Goal: Information Seeking & Learning: Learn about a topic

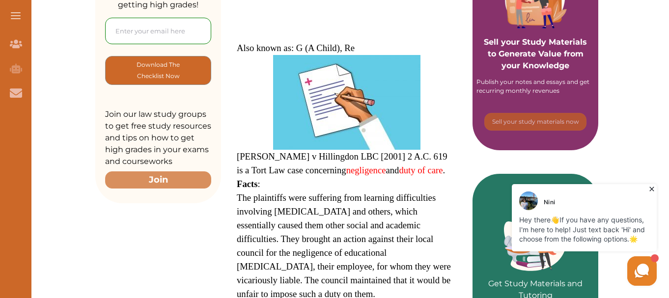
scroll to position [147, 0]
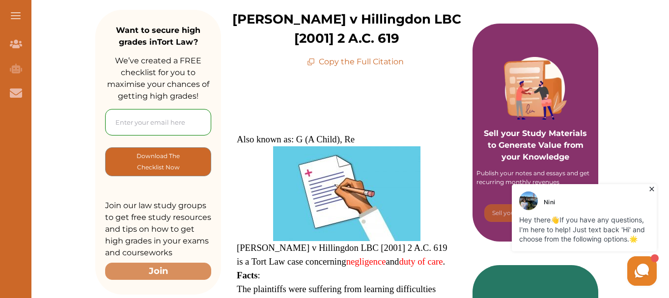
click at [652, 190] on icon at bounding box center [652, 189] width 10 height 10
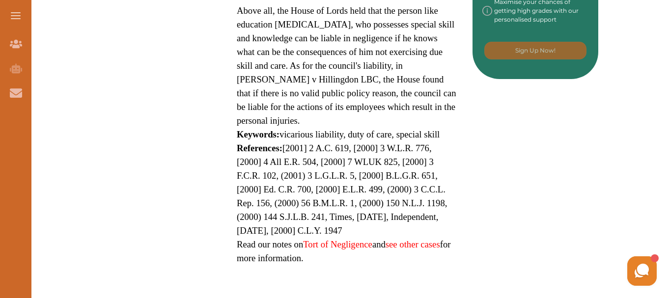
scroll to position [0, 0]
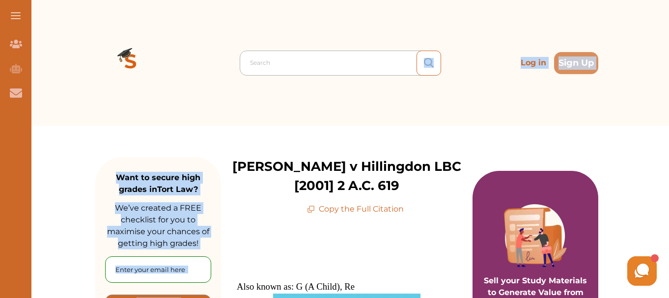
drag, startPoint x: 227, startPoint y: 163, endPoint x: 339, endPoint y: 65, distance: 149.0
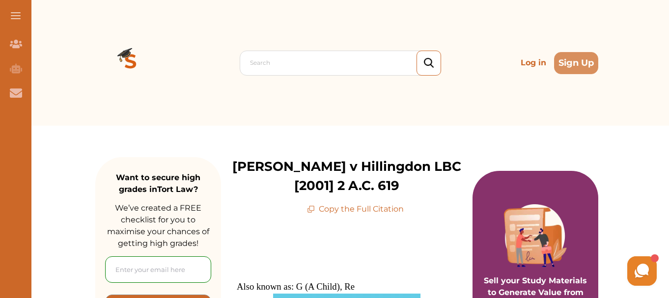
click at [208, 104] on div "Search Log in Sign Up" at bounding box center [346, 63] width 503 height 126
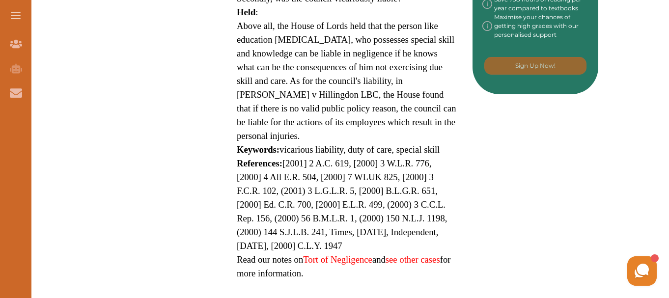
scroll to position [651, 0]
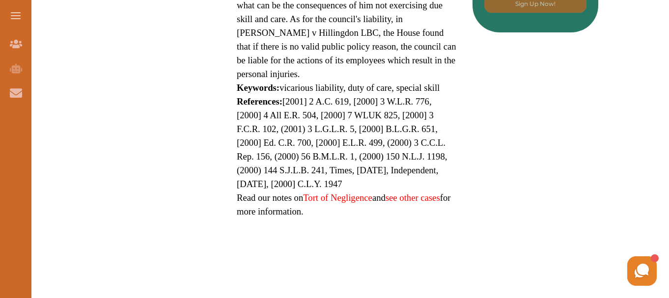
drag, startPoint x: 224, startPoint y: 169, endPoint x: 381, endPoint y: 222, distance: 165.4
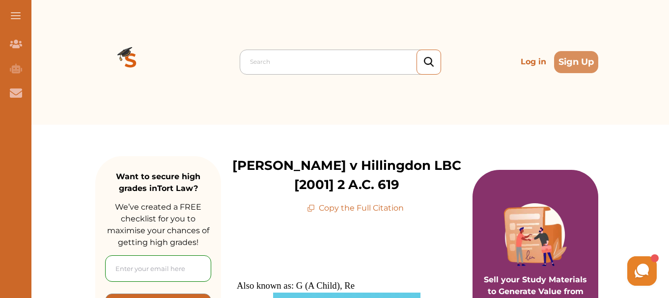
scroll to position [0, 0]
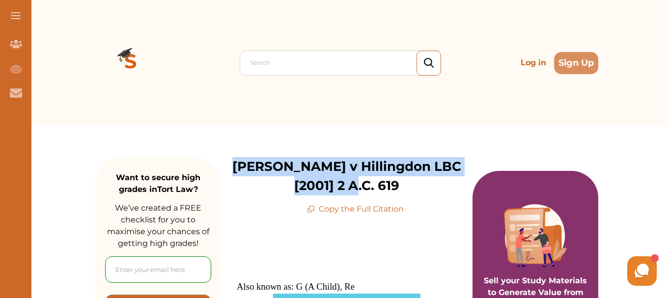
drag, startPoint x: 227, startPoint y: 166, endPoint x: 436, endPoint y: 185, distance: 209.1
click at [436, 185] on p "[PERSON_NAME] v Hillingdon LBC [2001] 2 A.C. 619" at bounding box center [346, 176] width 251 height 38
copy p "[PERSON_NAME] v Hillingdon LBC [2001] 2 A.C. 619"
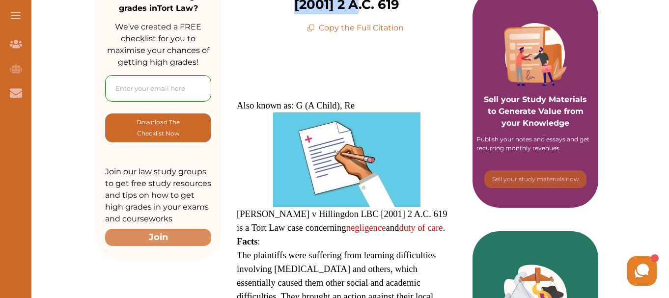
scroll to position [246, 0]
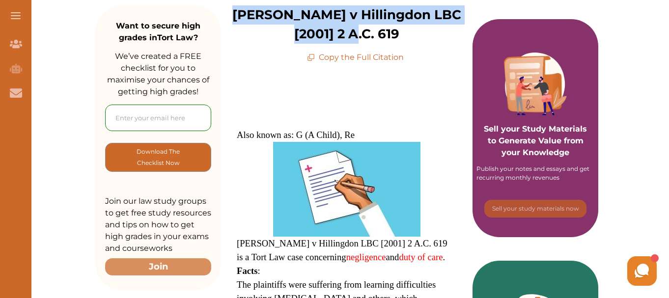
scroll to position [147, 0]
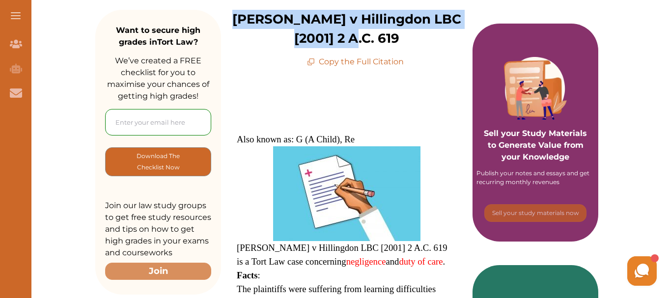
click at [353, 36] on p "[PERSON_NAME] v Hillingdon LBC [2001] 2 A.C. 619" at bounding box center [346, 29] width 251 height 38
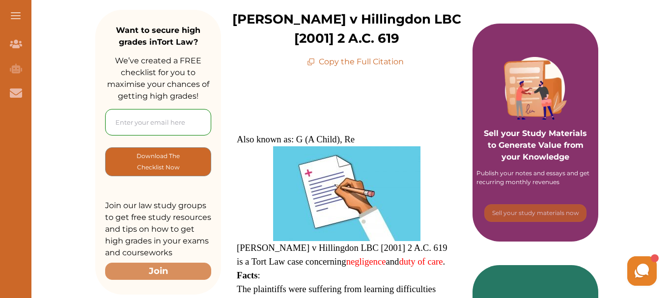
drag, startPoint x: 237, startPoint y: 138, endPoint x: 355, endPoint y: 133, distance: 118.4
click at [355, 133] on p "Also known as: G (A Child), Re" at bounding box center [347, 140] width 220 height 14
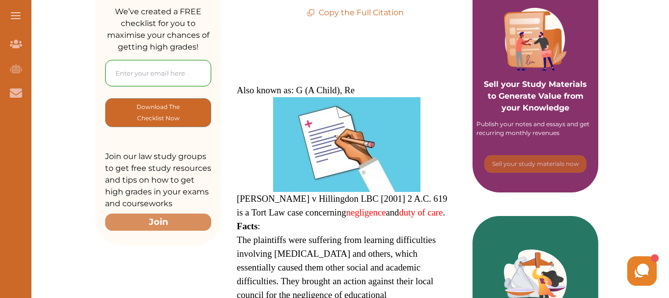
scroll to position [344, 0]
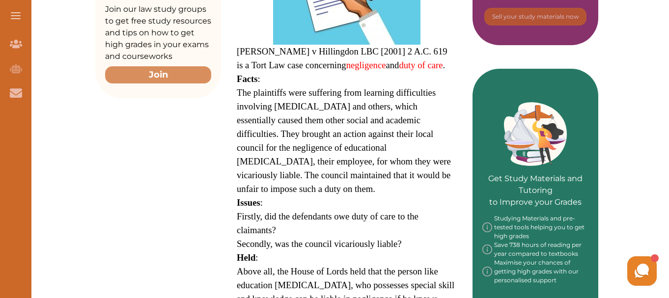
click at [396, 108] on span "The plaintiffs were suffering from learning difficulties involving [MEDICAL_DAT…" at bounding box center [344, 140] width 214 height 107
click at [233, 176] on button "Login" at bounding box center [254, 177] width 110 height 22
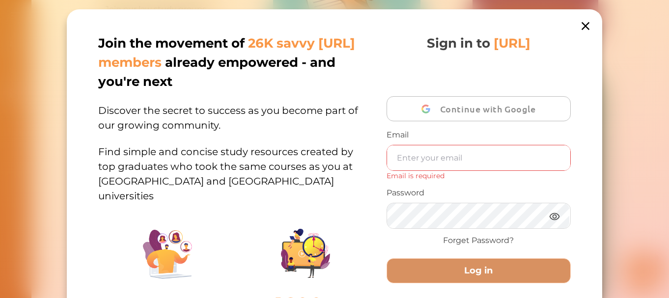
click at [582, 28] on icon at bounding box center [586, 26] width 8 height 8
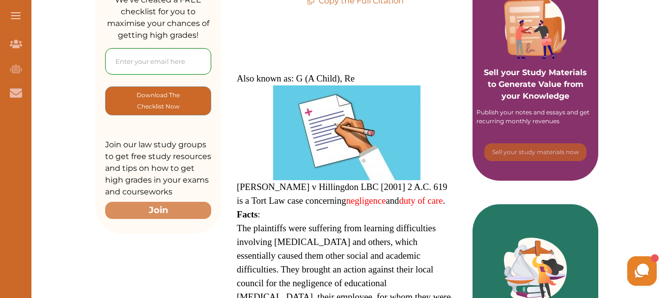
scroll to position [196, 0]
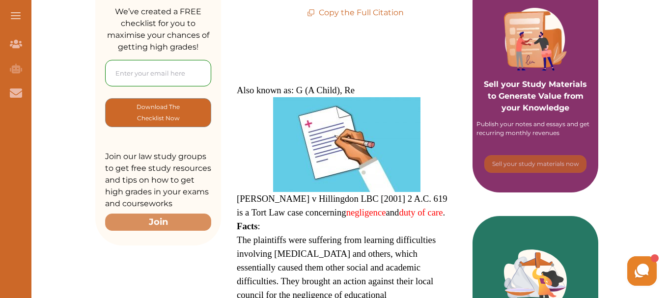
drag, startPoint x: 238, startPoint y: 196, endPoint x: 322, endPoint y: 300, distance: 133.3
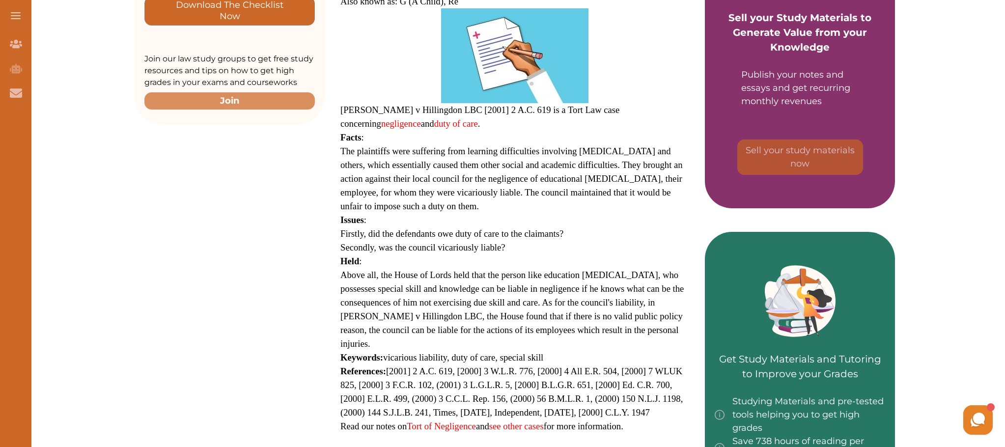
scroll to position [295, 0]
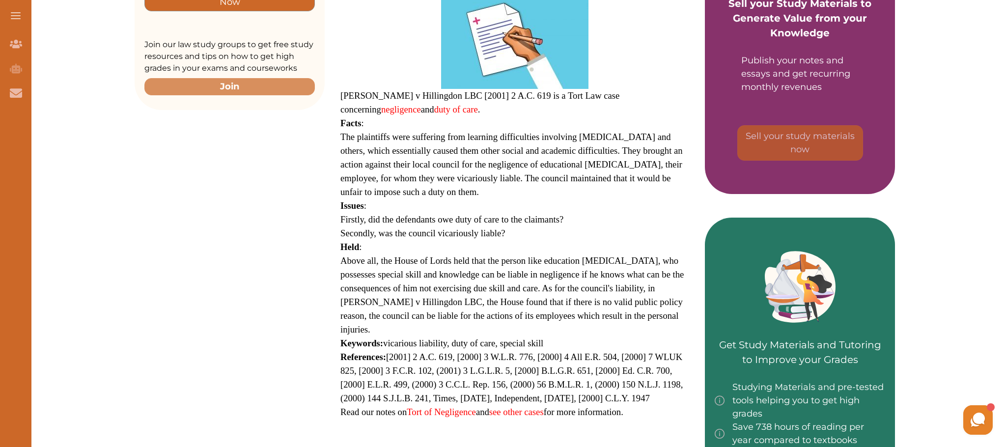
click at [222, 237] on div "Want to secure high grades in Tort Law ? We’ve created a FREE checklist for you…" at bounding box center [515, 276] width 760 height 891
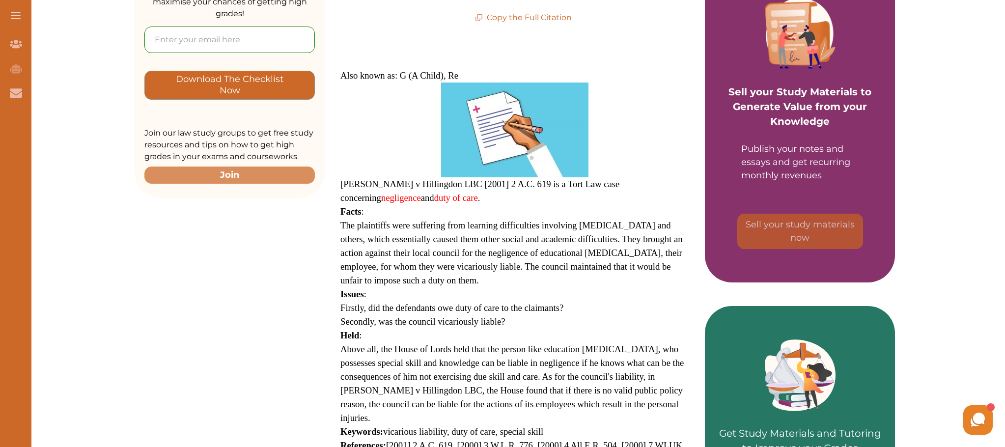
scroll to position [236, 0]
